Goal: Task Accomplishment & Management: Manage account settings

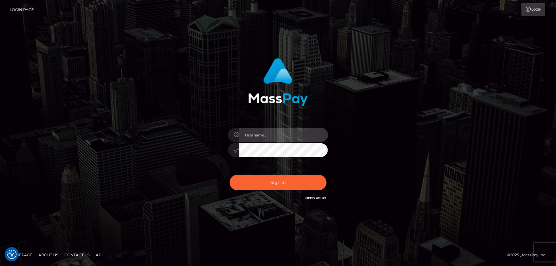
click at [260, 136] on input "text" at bounding box center [284, 135] width 89 height 14
type input "mdemassi"
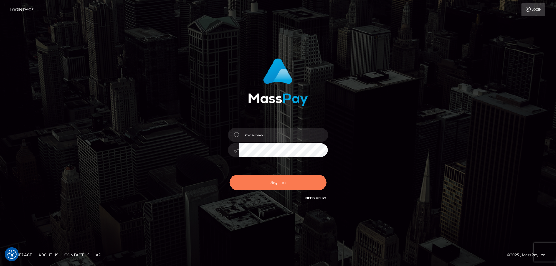
click at [275, 184] on button "Sign in" at bounding box center [278, 182] width 97 height 15
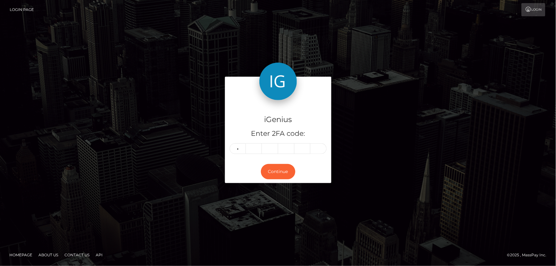
type input "8"
type input "7"
type input "0"
type input "1"
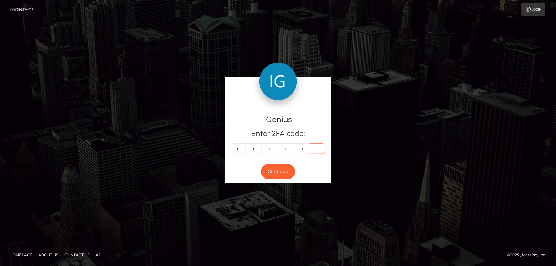
drag, startPoint x: 317, startPoint y: 148, endPoint x: 227, endPoint y: 144, distance: 89.3
click at [227, 144] on div "iGenius Enter 2FA code: 8 7 0 0 1 87001" at bounding box center [278, 130] width 106 height 60
type input "8"
type input "7"
type input "3"
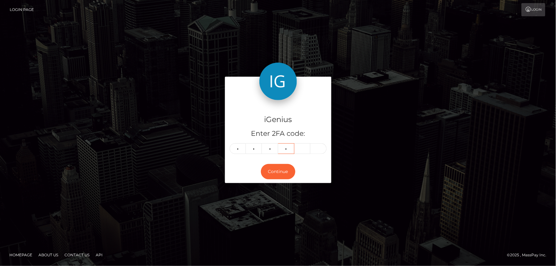
type input "0"
type input "1"
click at [276, 174] on button "Continue" at bounding box center [278, 171] width 34 height 15
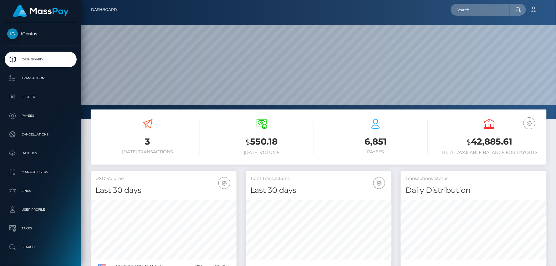
scroll to position [111, 146]
drag, startPoint x: 506, startPoint y: 139, endPoint x: 469, endPoint y: 139, distance: 37.6
click at [469, 139] on h3 "$ 42,885.61" at bounding box center [490, 142] width 105 height 13
copy h3 "$ 42,885.61"
